Goal: Information Seeking & Learning: Learn about a topic

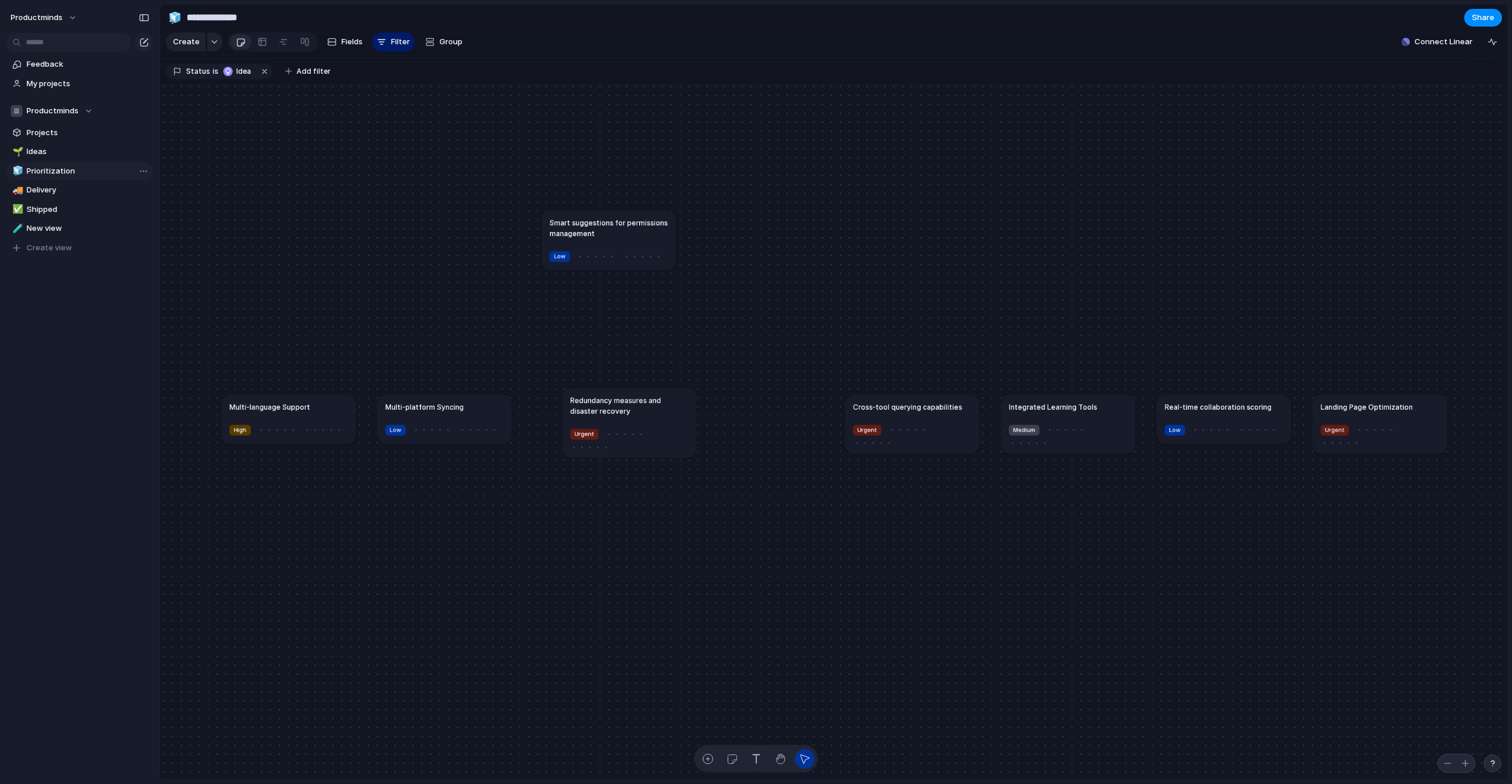
click at [40, 172] on span "Prioritization" at bounding box center [88, 171] width 123 height 11
click at [49, 201] on link "✅ Shipped" at bounding box center [80, 209] width 148 height 18
type input "*******"
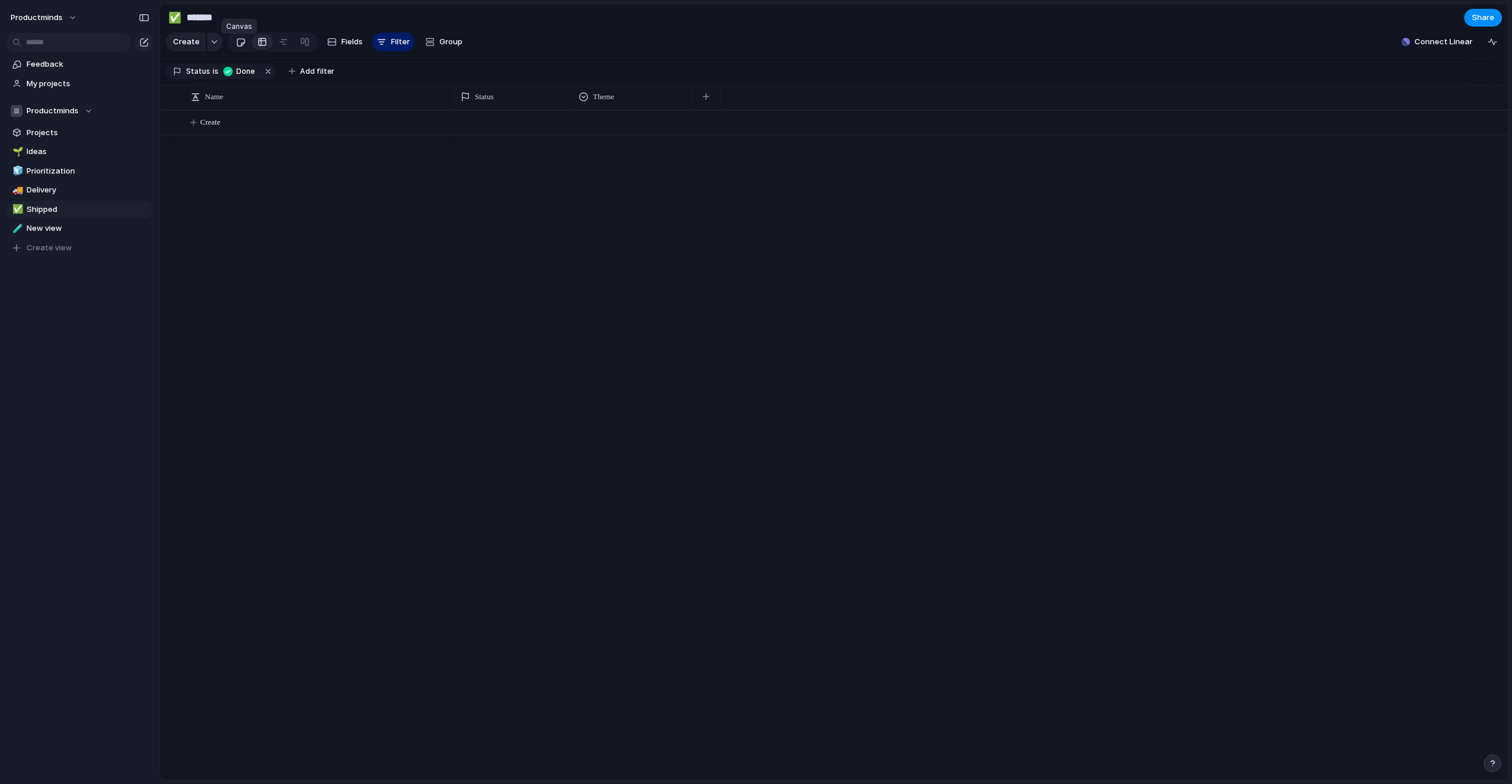
click at [235, 49] on div at bounding box center [240, 43] width 10 height 20
click at [267, 48] on link at bounding box center [262, 42] width 21 height 19
click at [240, 48] on div at bounding box center [240, 43] width 10 height 20
click at [91, 67] on span "Feedback" at bounding box center [88, 64] width 123 height 11
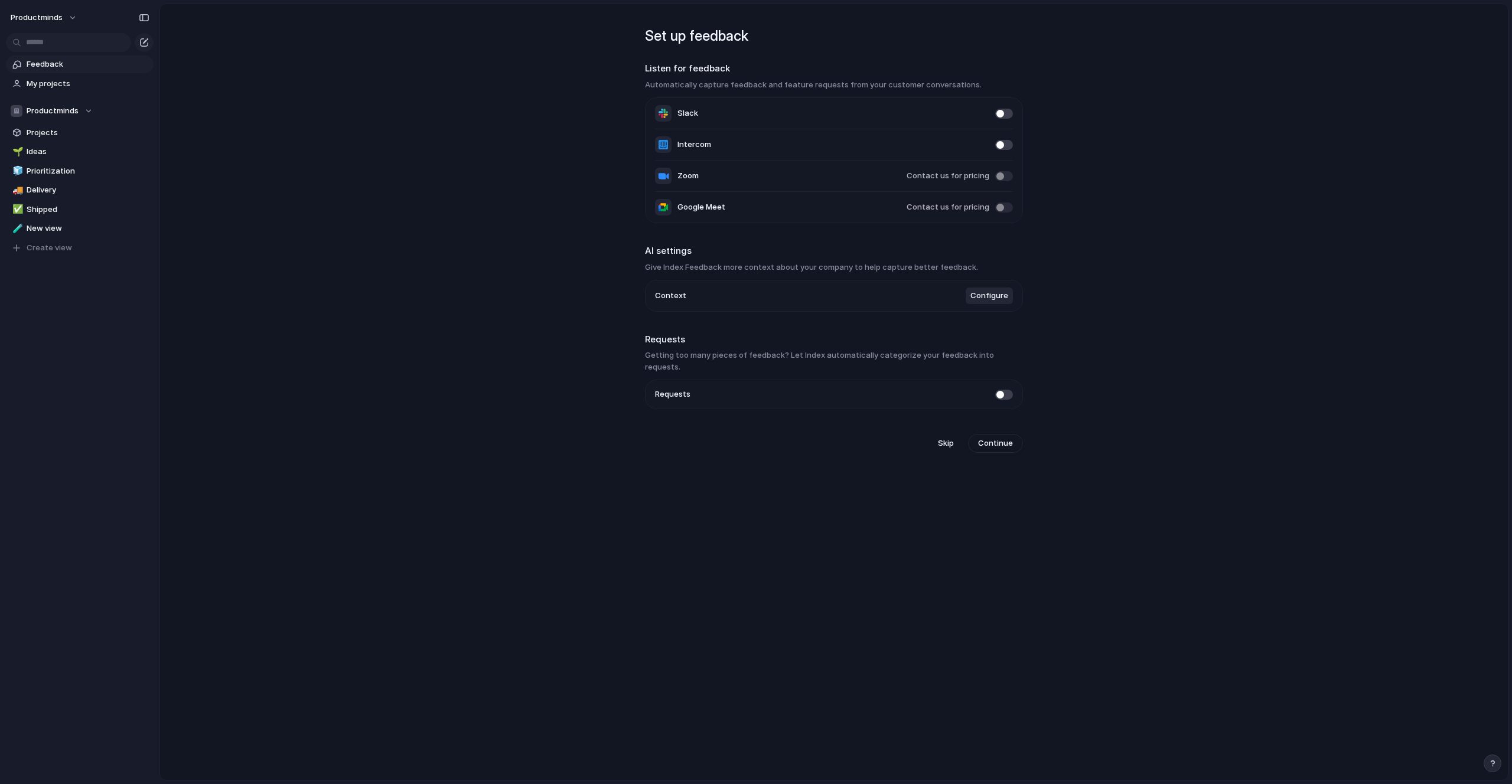
click at [681, 69] on h2 "Listen for feedback" at bounding box center [834, 69] width 378 height 14
click at [375, 68] on main "Set up feedback Listen for feedback Automatically capture feedback and feature …" at bounding box center [834, 392] width 1349 height 777
click at [387, 303] on main "Set up feedback Listen for feedback Automatically capture feedback and feature …" at bounding box center [834, 392] width 1349 height 777
